Goal: Task Accomplishment & Management: Use online tool/utility

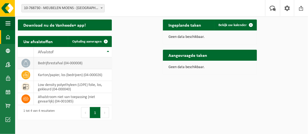
click at [40, 69] on td "bedrijfsrestafval (04-000008)" at bounding box center [73, 63] width 78 height 12
click at [102, 43] on span "Ophaling aanvragen" at bounding box center [86, 42] width 29 height 4
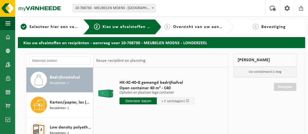
click at [151, 104] on input "text" at bounding box center [137, 100] width 37 height 7
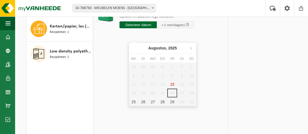
scroll to position [82, 0]
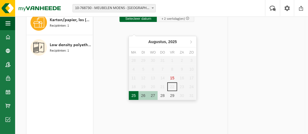
click at [133, 97] on div "25" at bounding box center [134, 95] width 10 height 9
type input "Van 2025-08-25"
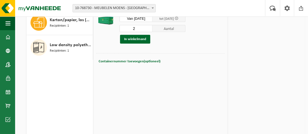
type input "2"
click at [152, 32] on input "2" at bounding box center [135, 28] width 33 height 7
click at [150, 44] on button "In winkelmand" at bounding box center [135, 39] width 30 height 9
click at [281, 32] on link "Doorgaan" at bounding box center [285, 28] width 23 height 8
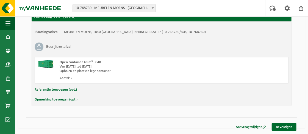
scroll to position [115, 0]
click at [278, 127] on link "Bevestigen" at bounding box center [283, 127] width 25 height 8
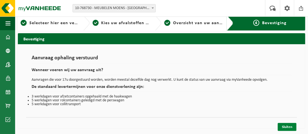
click at [285, 127] on link "Sluiten" at bounding box center [286, 127] width 19 height 8
